Goal: Task Accomplishment & Management: Use online tool/utility

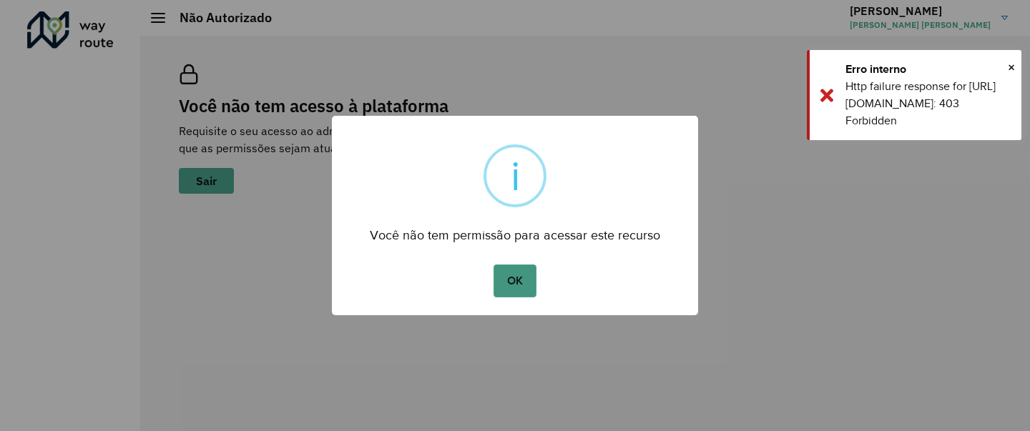
click at [524, 275] on button "OK" at bounding box center [515, 281] width 42 height 33
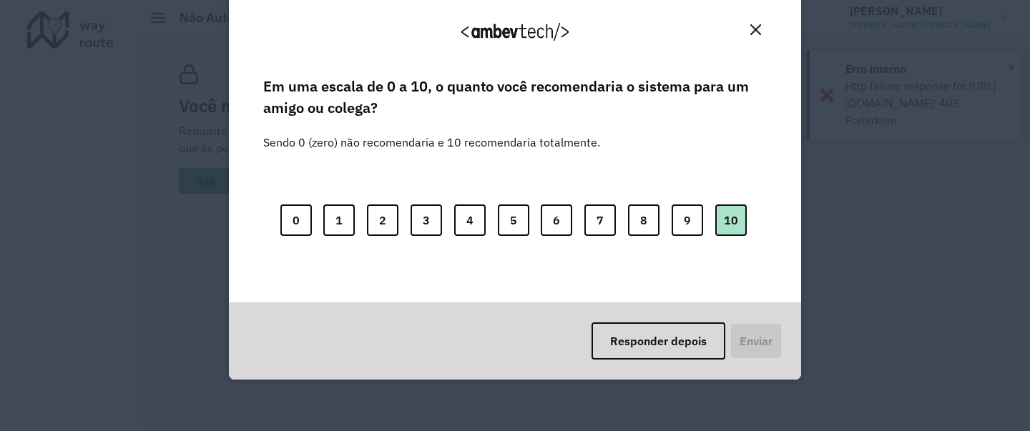
click at [718, 218] on button "10" at bounding box center [730, 220] width 31 height 31
click at [752, 342] on button "Enviar" at bounding box center [754, 341] width 53 height 37
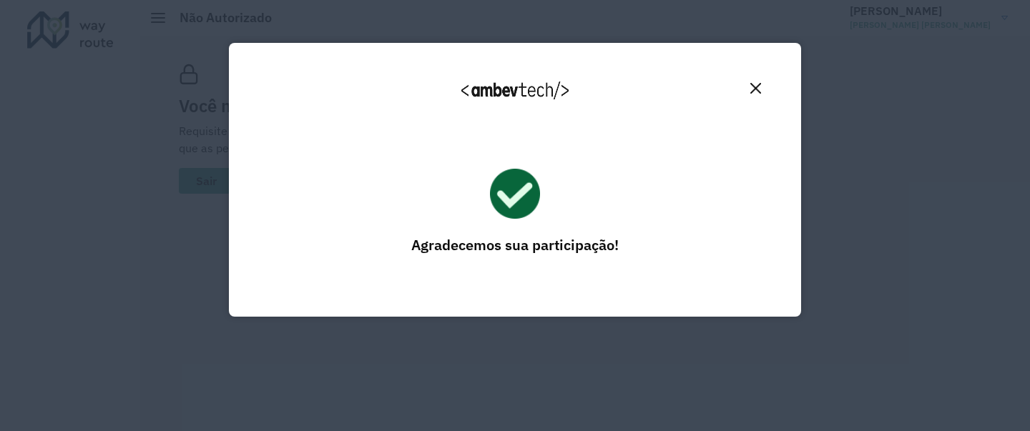
click at [750, 88] on button "Close" at bounding box center [756, 88] width 22 height 22
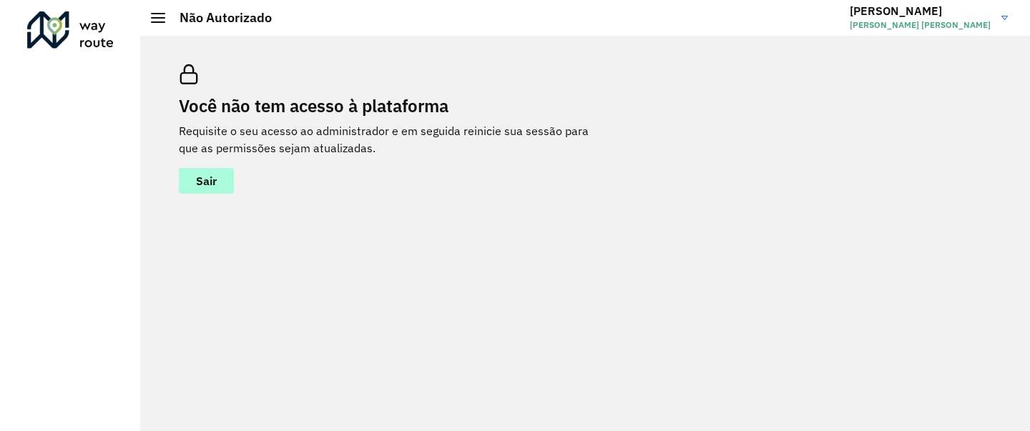
click at [206, 180] on span "Sair" at bounding box center [206, 180] width 21 height 11
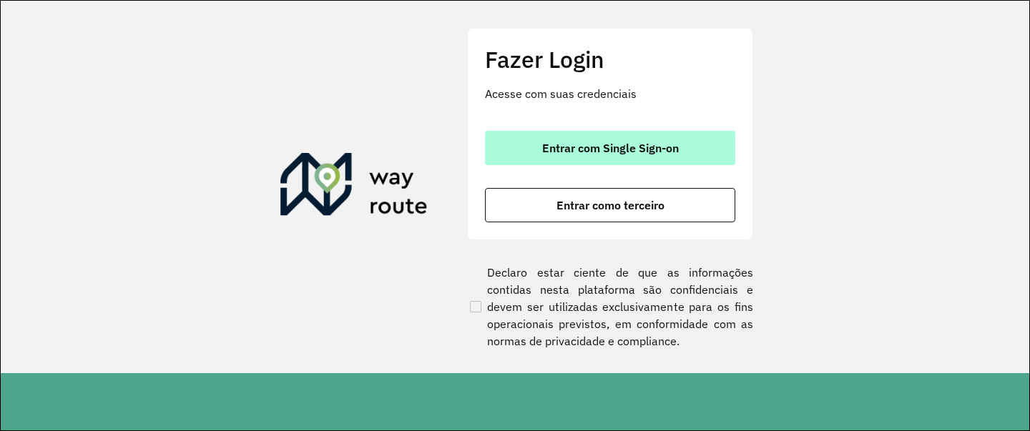
click at [662, 152] on span "Entrar com Single Sign-on" at bounding box center [610, 147] width 137 height 11
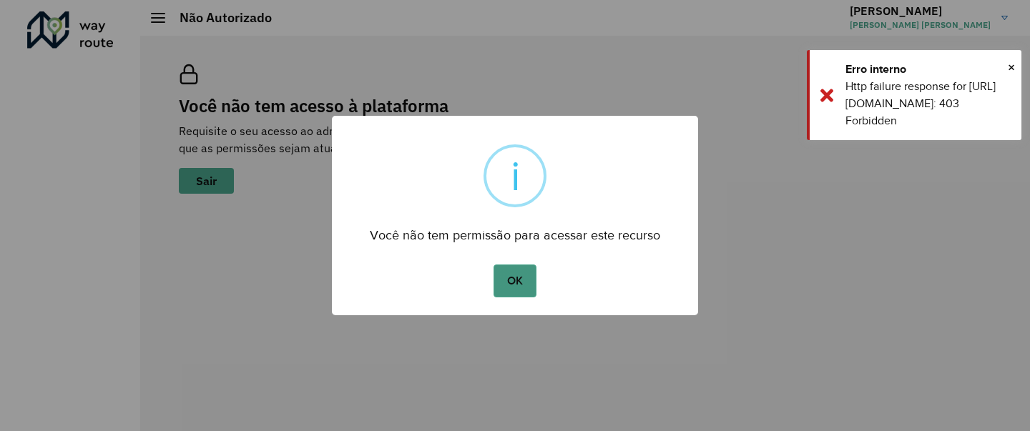
click at [516, 288] on button "OK" at bounding box center [515, 281] width 42 height 33
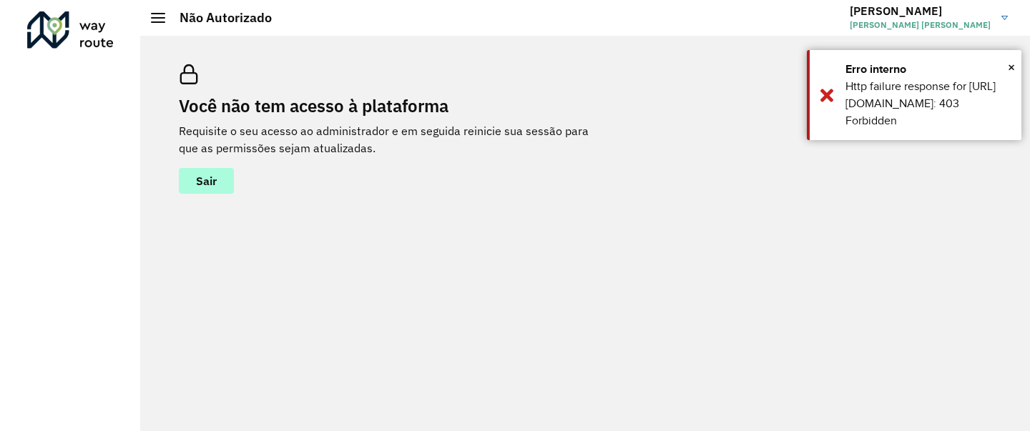
click at [197, 170] on button "Sair" at bounding box center [206, 181] width 55 height 26
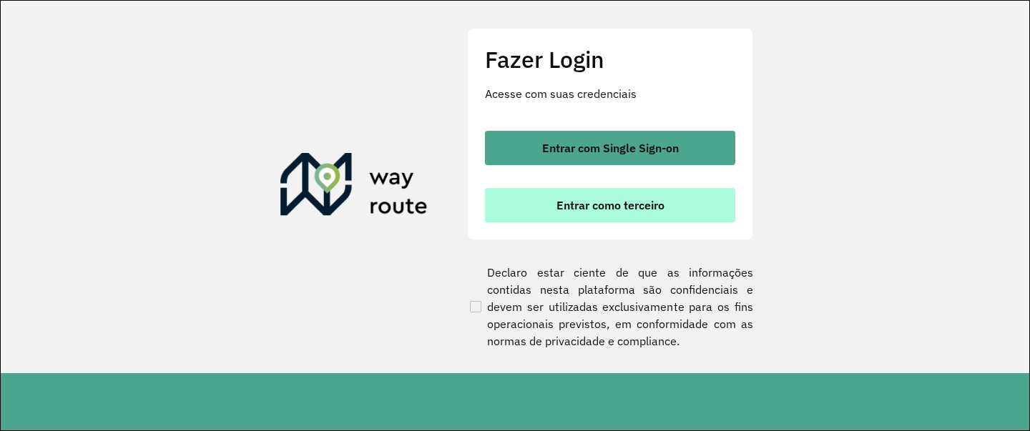
click at [584, 195] on button "Entrar como terceiro" at bounding box center [610, 205] width 250 height 34
